Goal: Task Accomplishment & Management: Manage account settings

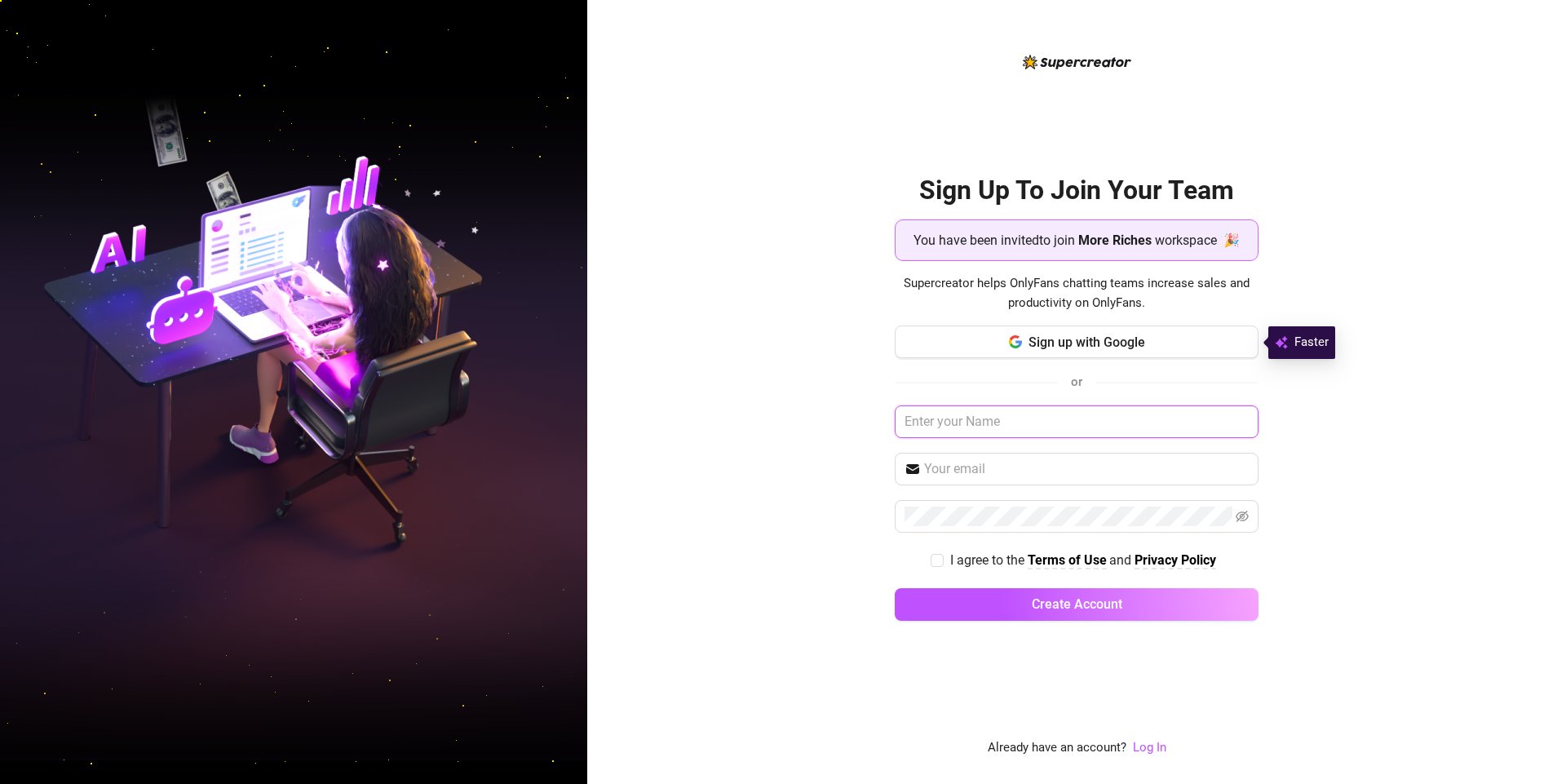
type input "Sanchez, Princess, Q"
type input "princessquerosanchez@yahoo.com"
click at [1194, 348] on button "Sign up with Google" at bounding box center [1076, 342] width 364 height 32
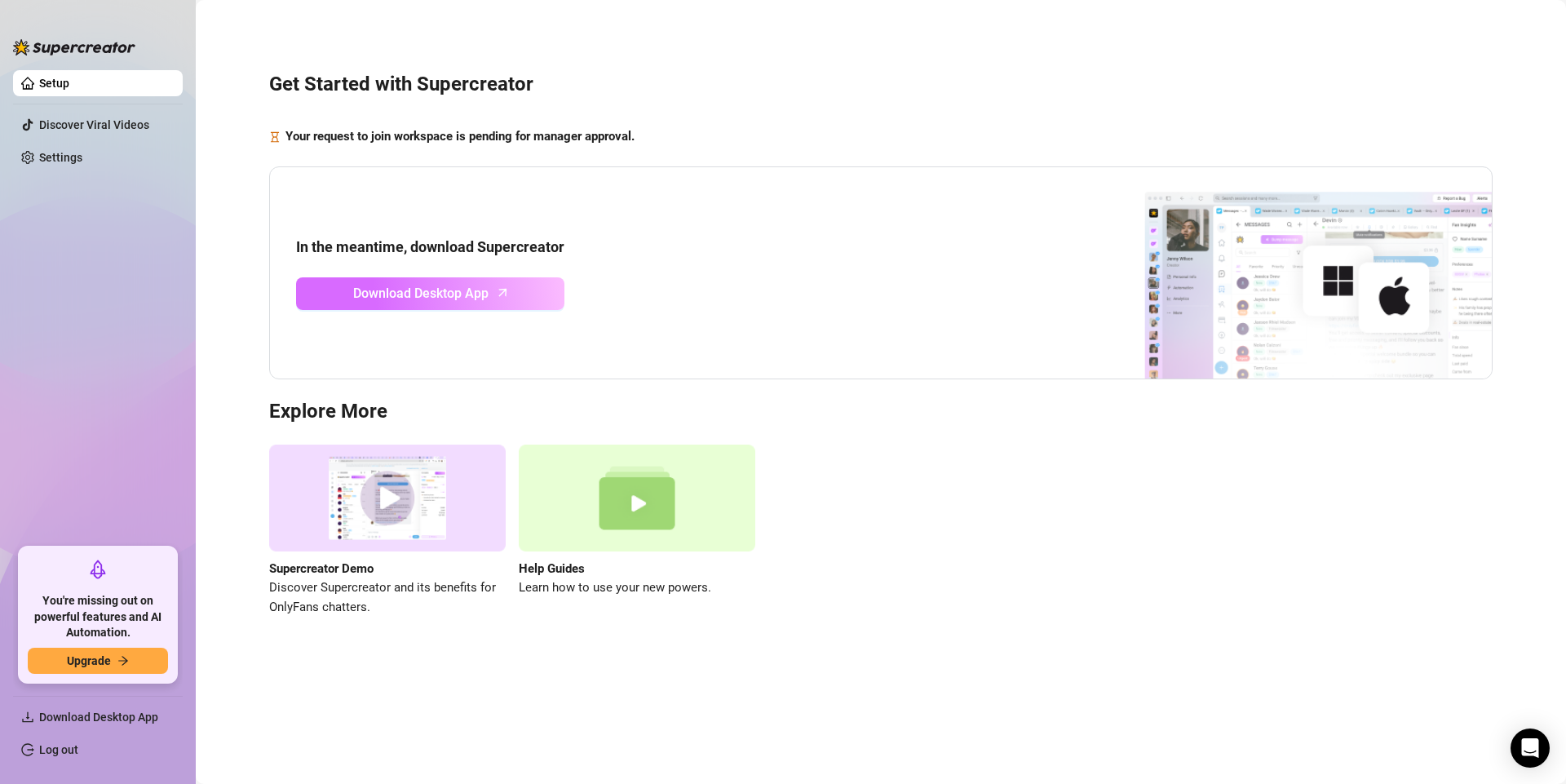
click at [480, 296] on span "Download Desktop App" at bounding box center [420, 293] width 135 height 20
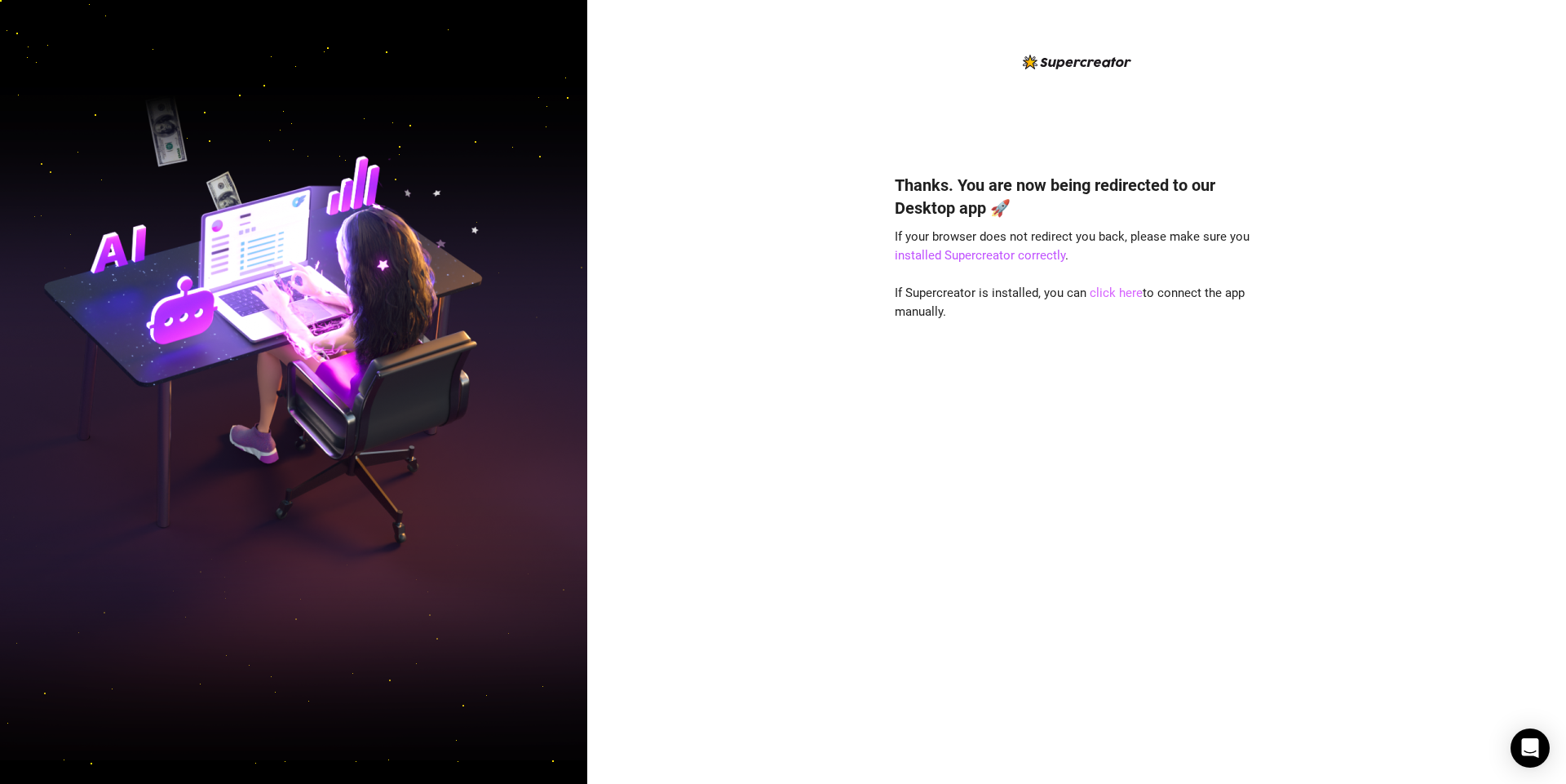
click at [1116, 293] on link "click here" at bounding box center [1117, 292] width 53 height 15
click at [684, 64] on div "Thanks. You are now being redirected to our Desktop app 🚀 If your browser does …" at bounding box center [1076, 392] width 979 height 784
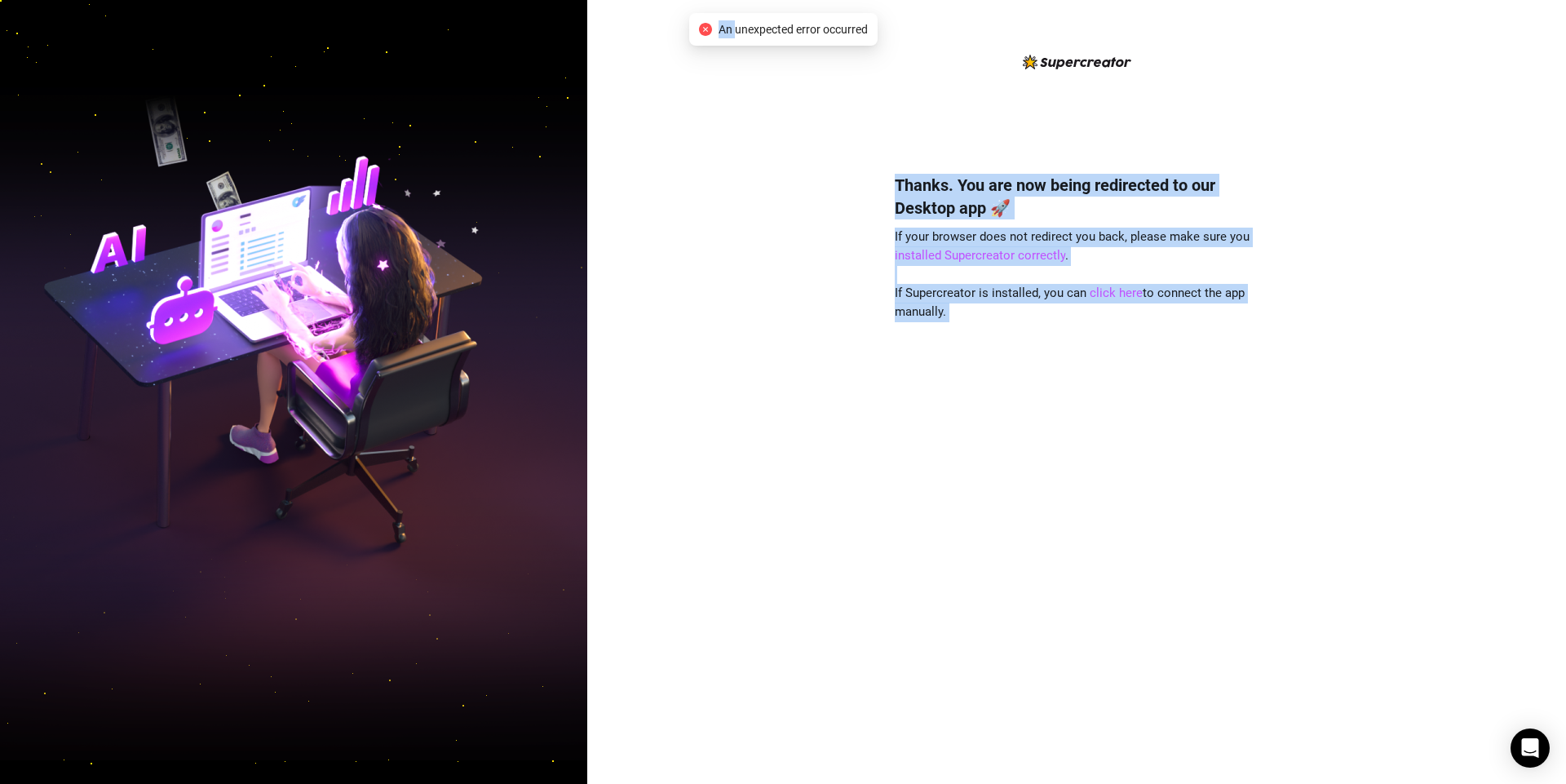
drag, startPoint x: 735, startPoint y: 38, endPoint x: 757, endPoint y: -50, distance: 90.7
click at [757, 0] on html "Thanks. You are now being redirected to our Desktop app 🚀 If your browser does …" at bounding box center [783, 392] width 1566 height 784
drag, startPoint x: 757, startPoint y: -50, endPoint x: 815, endPoint y: 122, distance: 181.5
click at [815, 122] on div "Thanks. You are now being redirected to our Desktop app 🚀 If your browser does …" at bounding box center [1076, 392] width 979 height 784
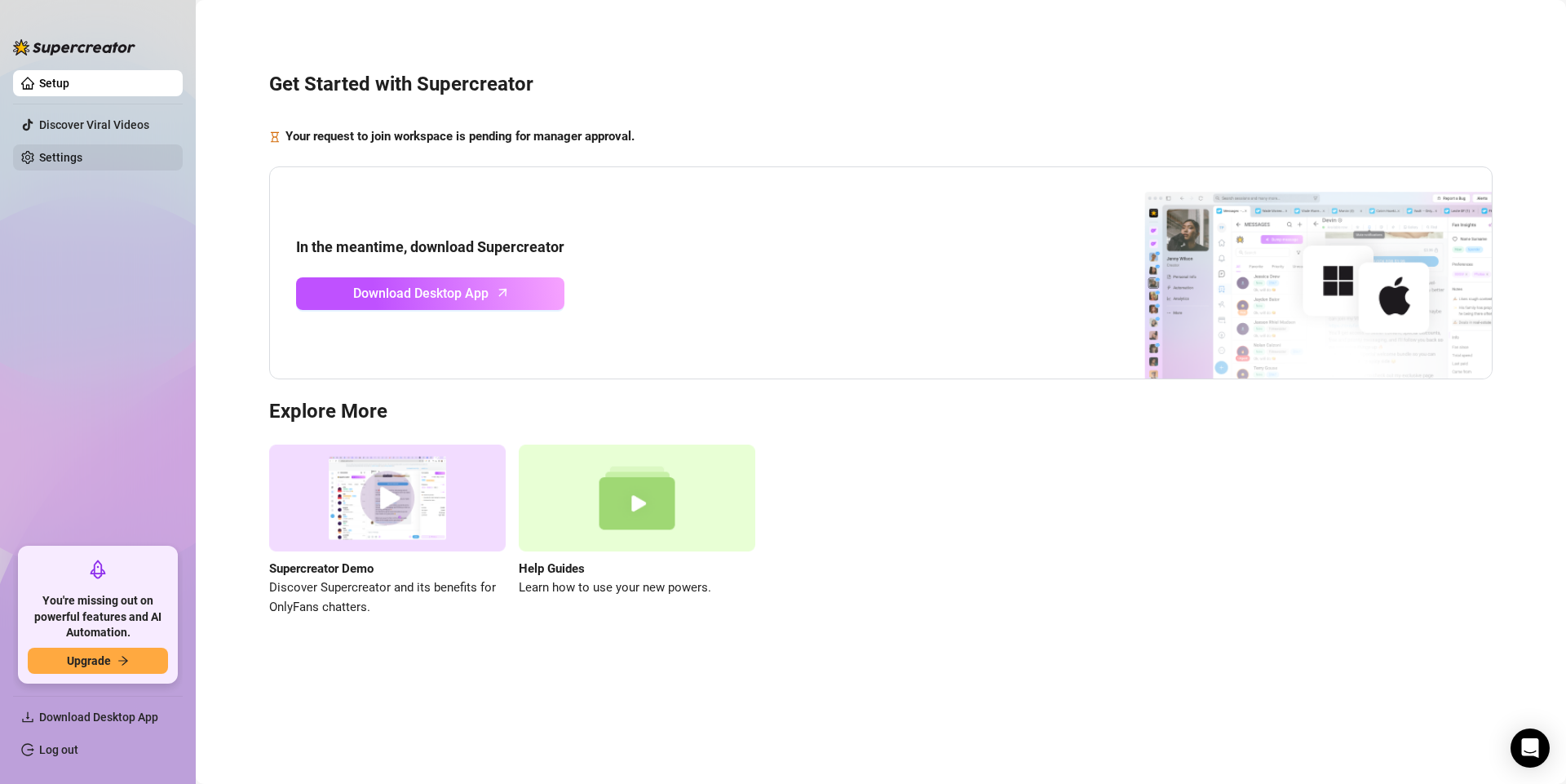
click at [82, 156] on link "Settings" at bounding box center [61, 157] width 44 height 13
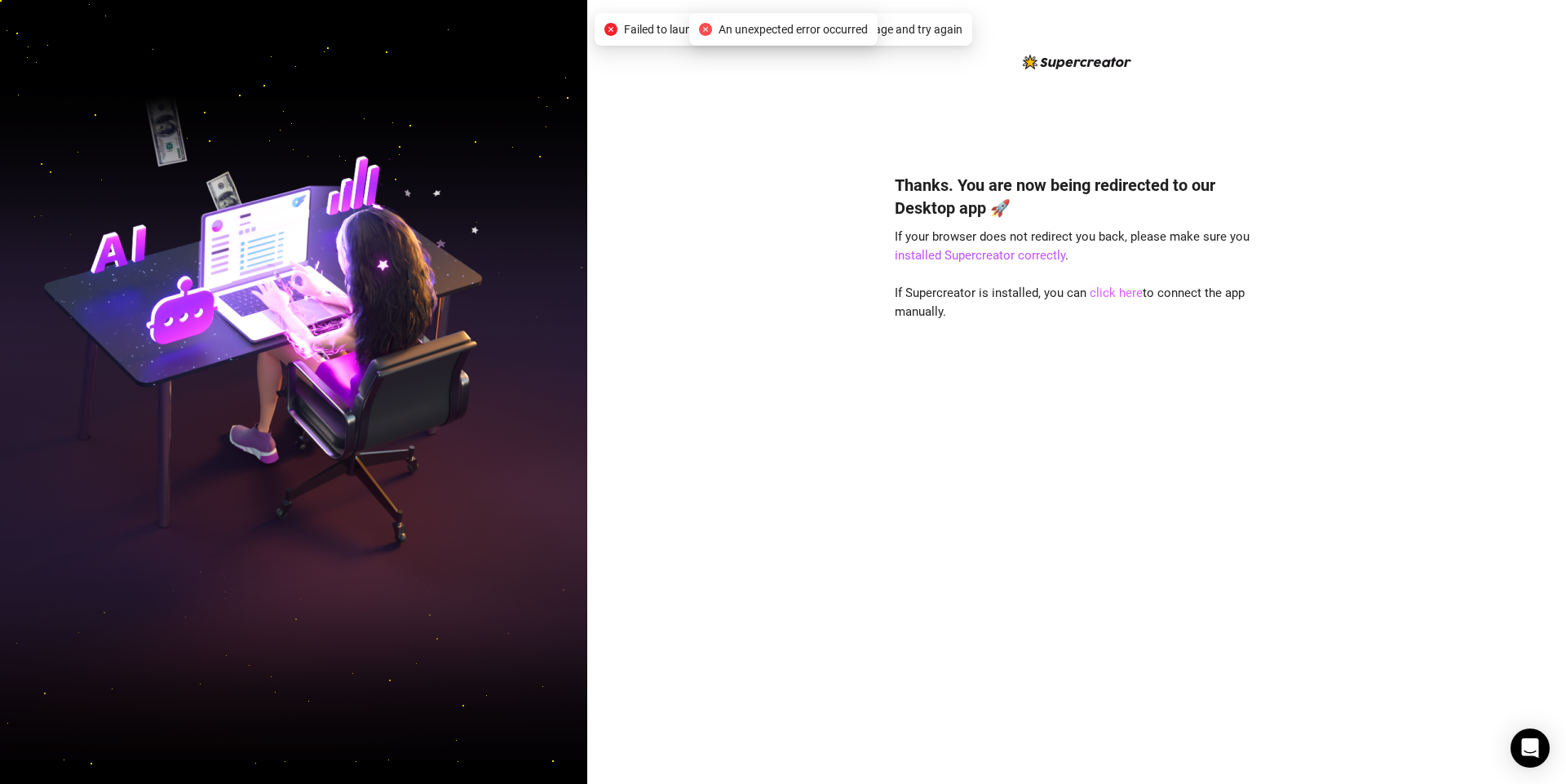
click at [1122, 297] on link "click here" at bounding box center [1117, 292] width 53 height 15
click at [1122, 295] on link "click here" at bounding box center [1117, 292] width 53 height 15
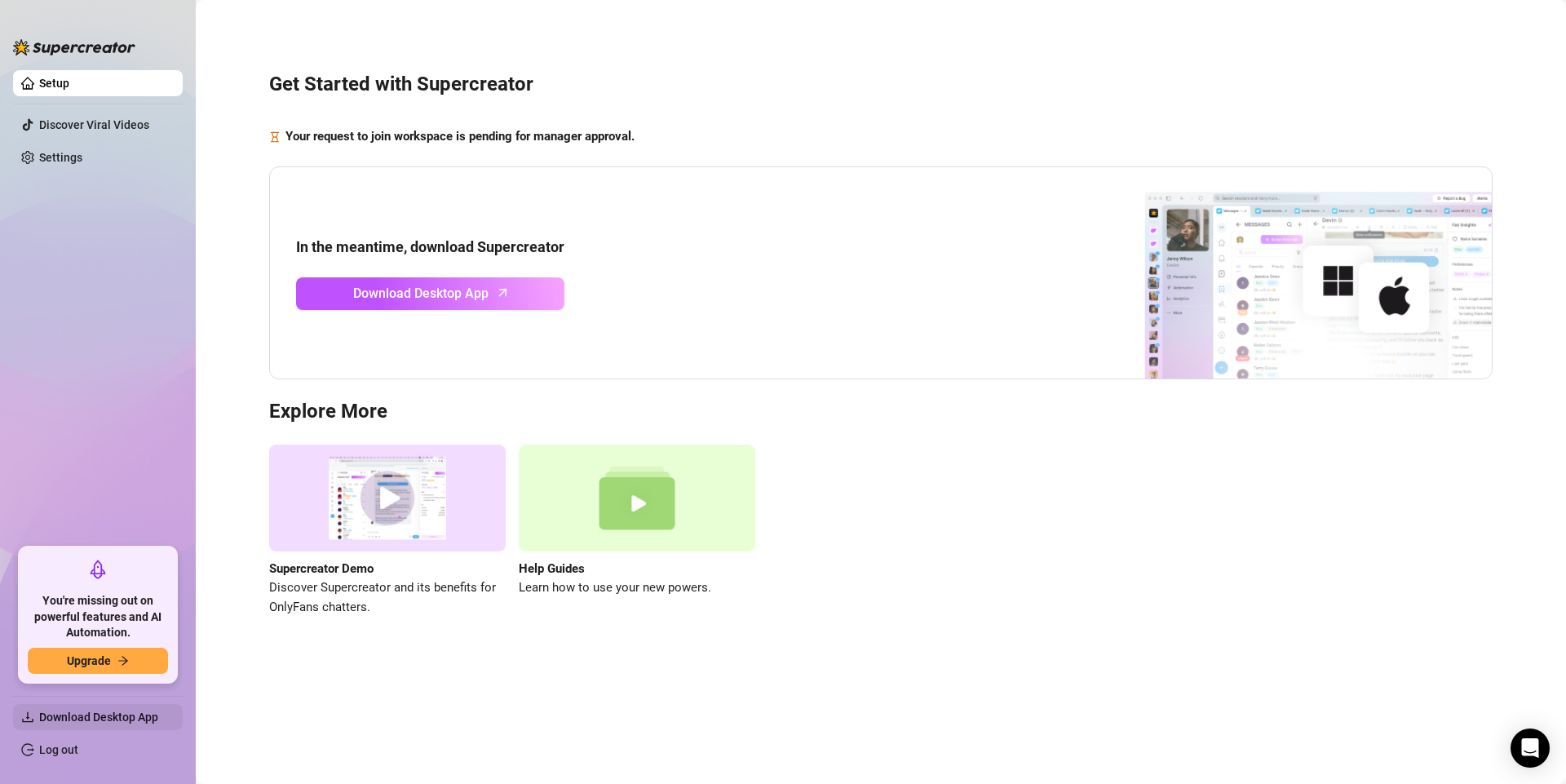
click at [134, 706] on span "Download Desktop App" at bounding box center [104, 717] width 131 height 26
click at [82, 164] on link "Settings" at bounding box center [61, 157] width 44 height 13
